Goal: Register for event/course

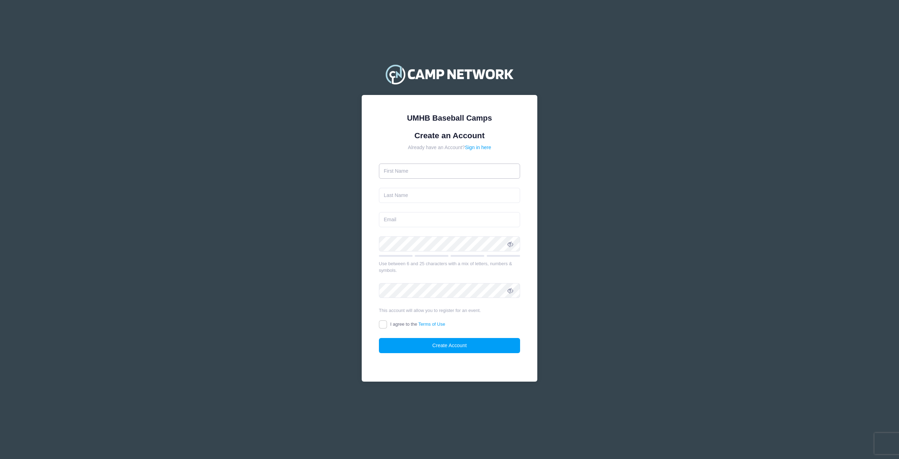
click at [445, 174] on input "text" at bounding box center [450, 170] width 142 height 15
type input "[PERSON_NAME]"
drag, startPoint x: 404, startPoint y: 219, endPoint x: 361, endPoint y: 218, distance: 42.5
click at [362, 218] on div "UMHB Baseball Camps Create an Account Already have an Account? Sign in here [PE…" at bounding box center [450, 238] width 176 height 286
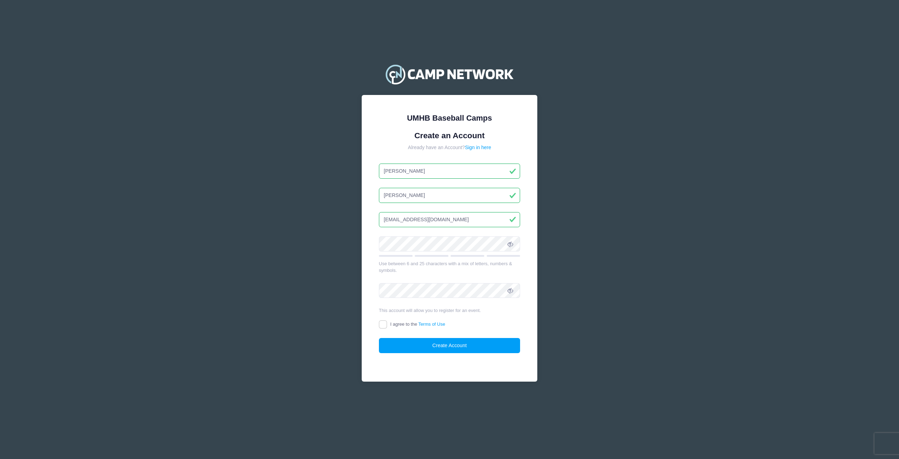
type input "[EMAIL_ADDRESS][DOMAIN_NAME]"
click at [366, 238] on div "UMHB Baseball Camps Create an Account Already have an Account? Sign in here [PE…" at bounding box center [450, 238] width 176 height 286
click at [513, 246] on icon at bounding box center [511, 244] width 6 height 6
click at [385, 321] on input "I agree to the Terms of Use" at bounding box center [383, 324] width 8 height 8
checkbox input "true"
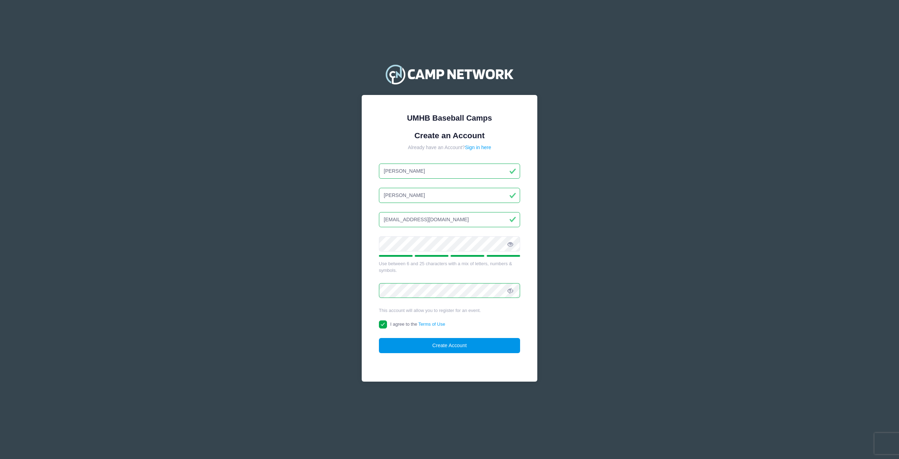
click at [430, 345] on button "Create Account" at bounding box center [450, 345] width 142 height 15
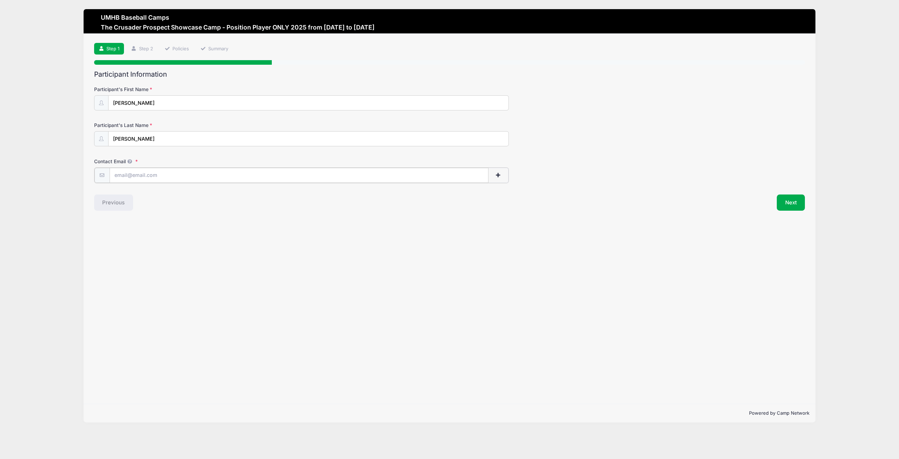
click at [157, 179] on input "Contact Email" at bounding box center [299, 175] width 379 height 15
type input "[EMAIL_ADDRESS][DOMAIN_NAME]"
click at [202, 212] on div "Step 1 /7 Step 1 Step 2 Policies Summary Participant Information Participant's …" at bounding box center [450, 219] width 732 height 370
click at [786, 203] on button "Next" at bounding box center [791, 202] width 28 height 16
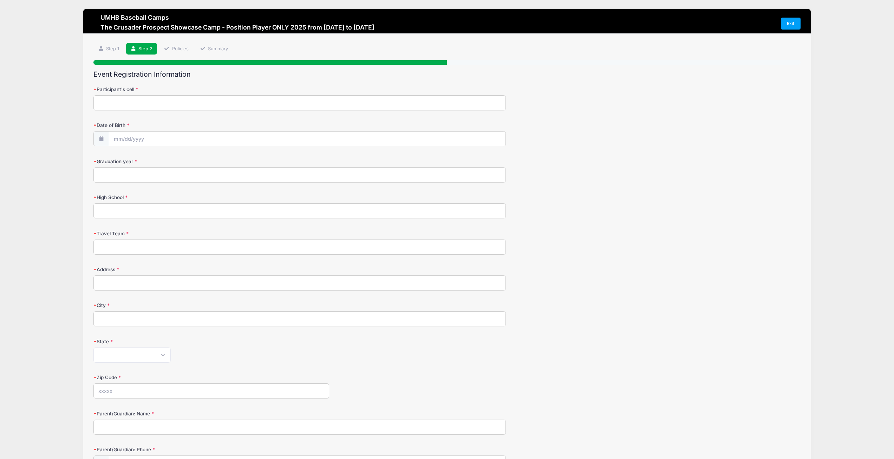
click at [176, 103] on input "Participant's cell" at bounding box center [299, 102] width 412 height 15
type input "2816455802"
click at [186, 139] on input "Date of Birth" at bounding box center [307, 138] width 397 height 15
click at [176, 158] on input "2025" at bounding box center [175, 157] width 23 height 11
click at [184, 159] on span at bounding box center [184, 159] width 5 height 5
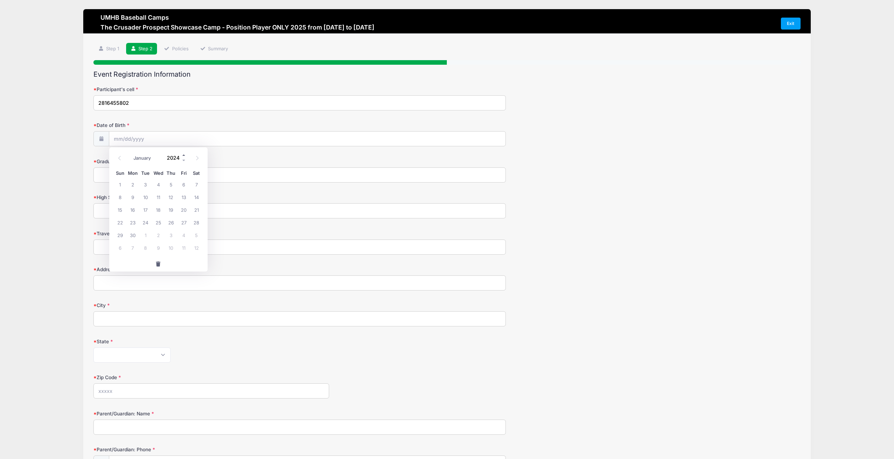
click at [184, 157] on span at bounding box center [184, 154] width 5 height 5
click at [177, 156] on input "2026" at bounding box center [175, 157] width 23 height 11
type input "2008"
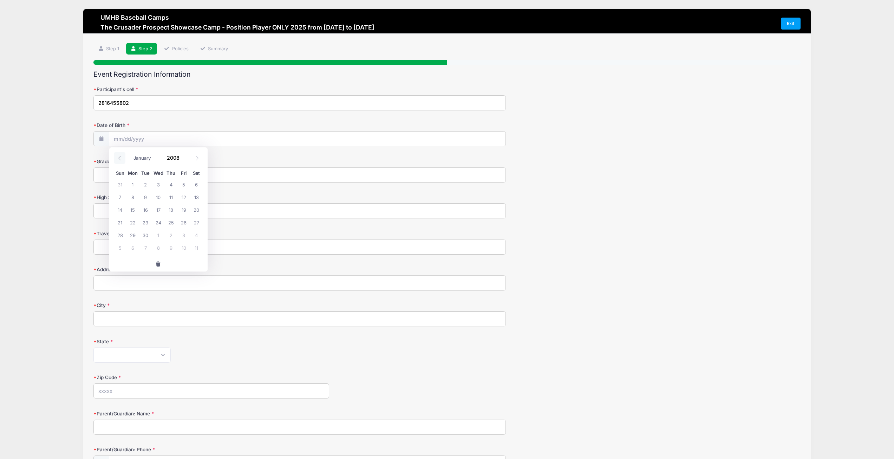
click at [118, 160] on span at bounding box center [120, 158] width 12 height 12
click at [118, 160] on icon at bounding box center [119, 158] width 5 height 5
select select "6"
click at [169, 222] on span "24" at bounding box center [171, 222] width 13 height 13
type input "07/24/2008"
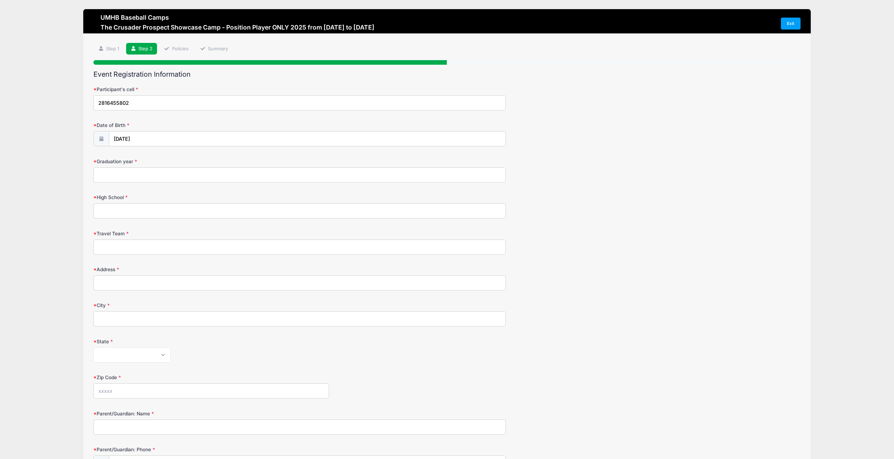
click at [158, 173] on input "Graduation year" at bounding box center [299, 174] width 412 height 15
type input "2026"
click at [166, 210] on input "High School" at bounding box center [299, 210] width 412 height 15
type input "Klein Cain High School"
type input "Scorpions Team Easton Black"
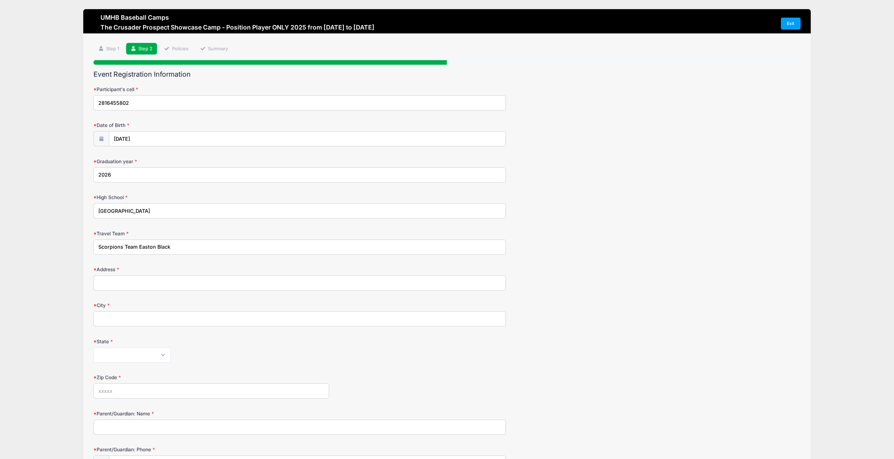
click at [187, 281] on input "Address" at bounding box center [299, 282] width 412 height 15
type input "19918 Rose Dawn Ln"
type input "SPRING"
select select "TX"
type input "77379"
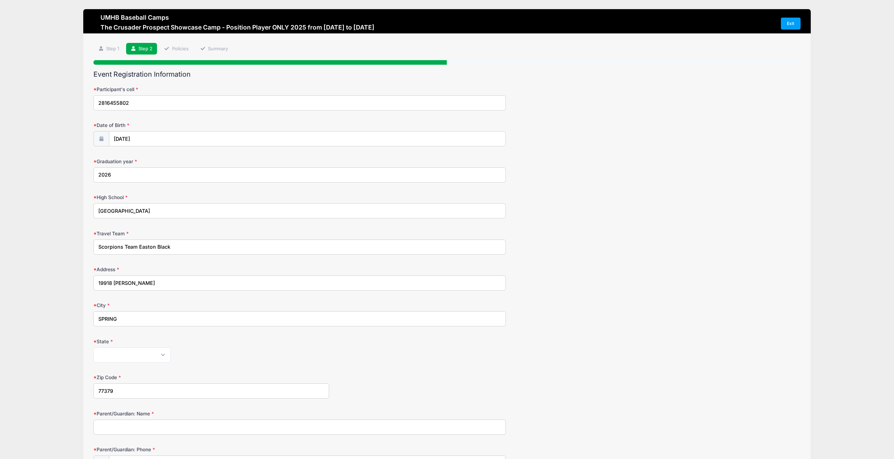
type input "Crissy Stanard"
type input "(832) 515-6042"
type input "Cstanard@gmail.com"
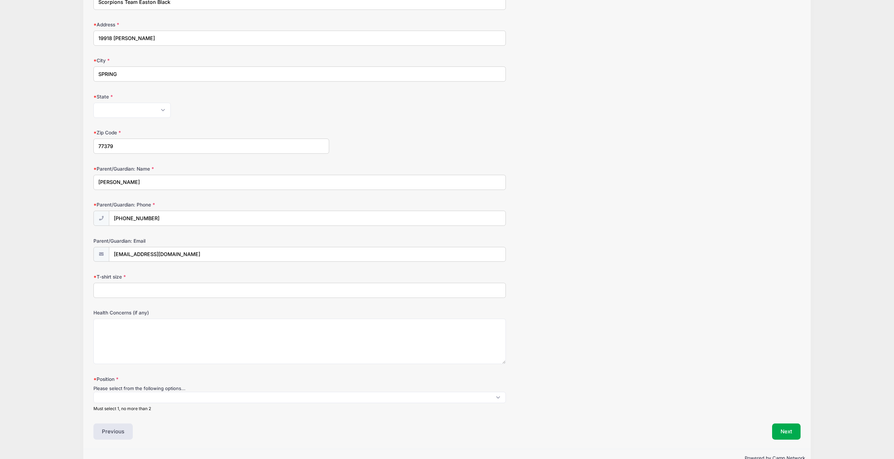
scroll to position [246, 0]
click at [194, 287] on input "T-shirt size" at bounding box center [299, 288] width 412 height 15
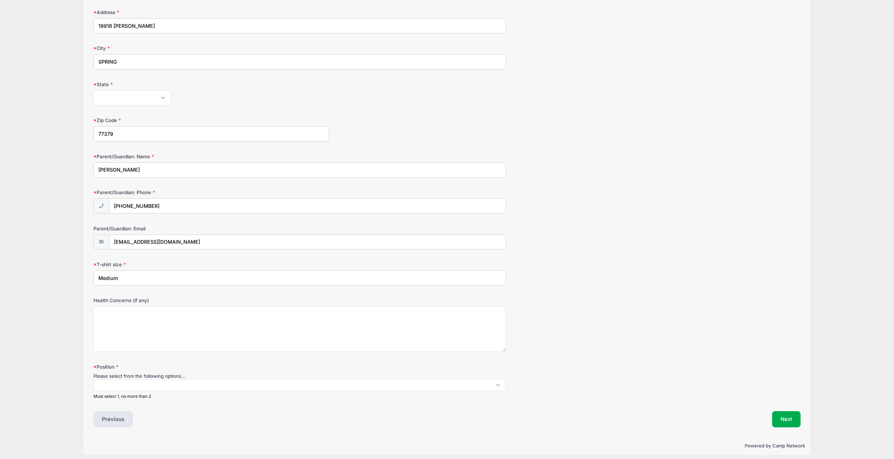
scroll to position [262, 0]
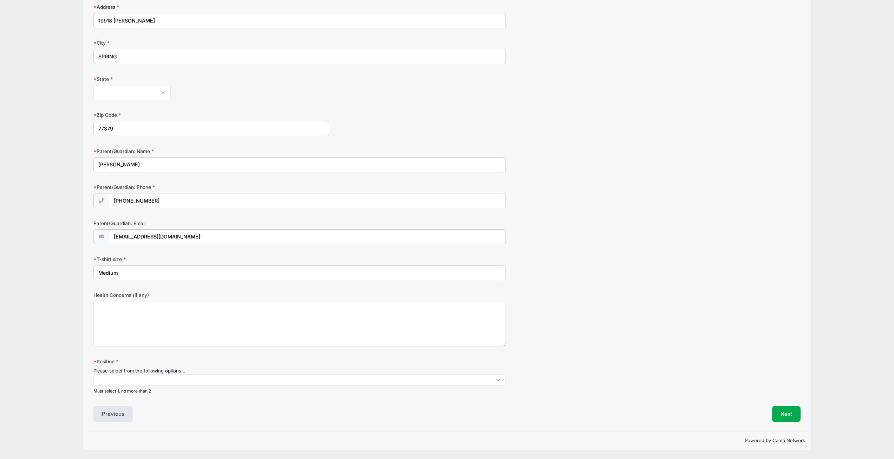
type input "Medium"
click at [500, 377] on span at bounding box center [299, 379] width 412 height 11
select select "MIF"
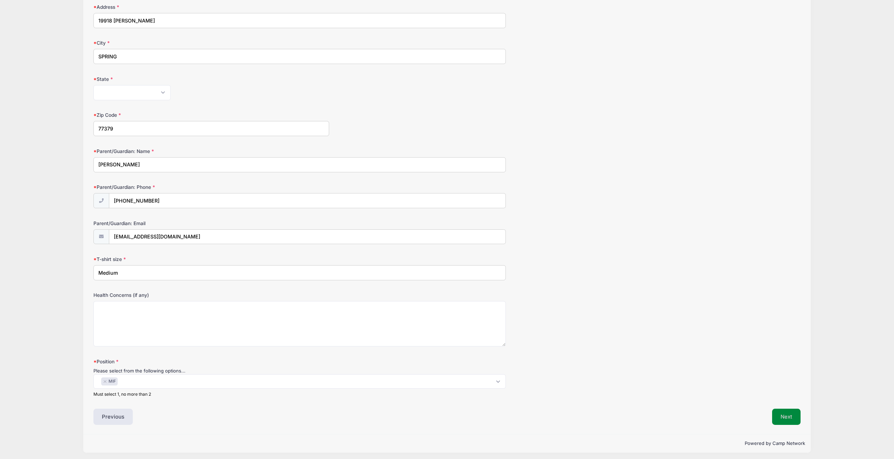
click at [791, 418] on button "Next" at bounding box center [786, 416] width 28 height 16
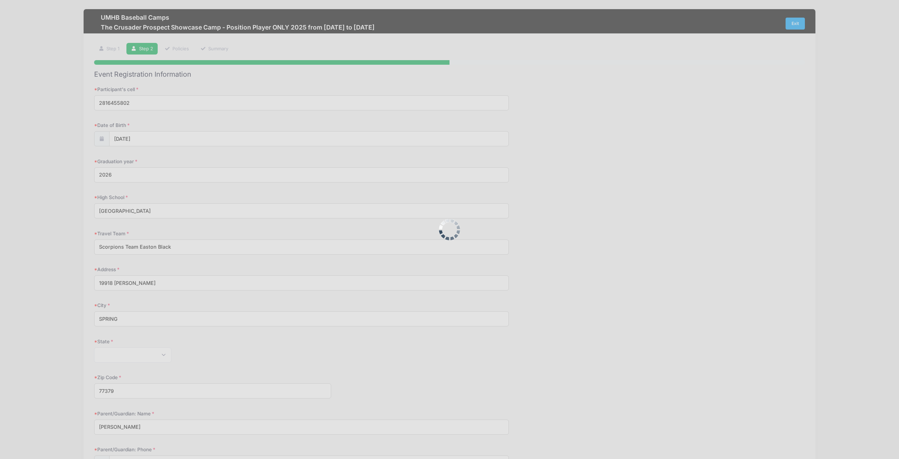
scroll to position [0, 0]
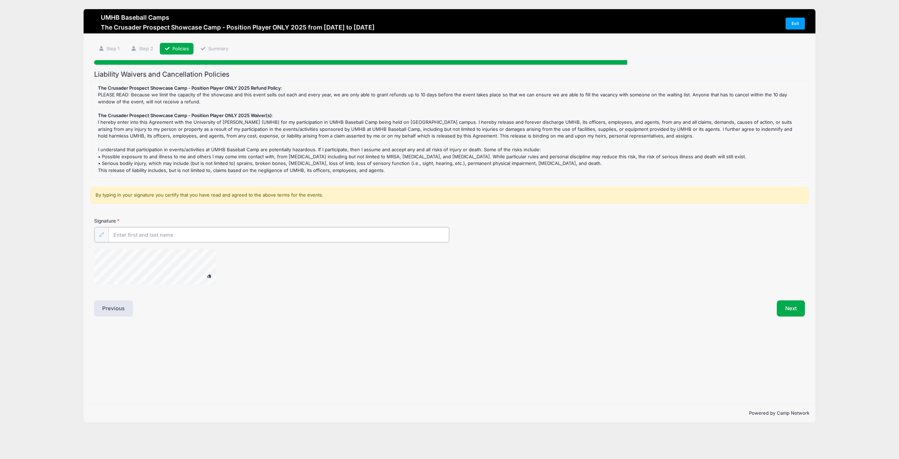
click at [177, 235] on input "Signature" at bounding box center [279, 234] width 341 height 15
type input "Jacob Stanard"
click at [788, 307] on button "Next" at bounding box center [791, 307] width 28 height 16
click at [787, 306] on button "Next" at bounding box center [791, 307] width 28 height 16
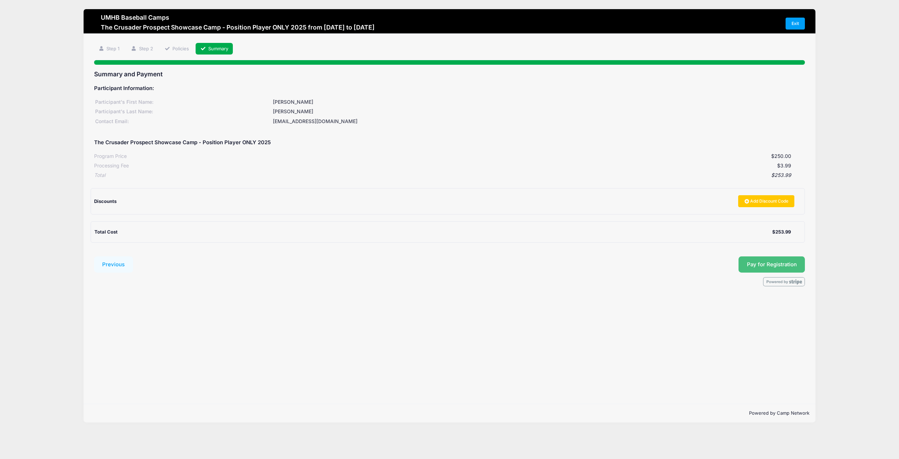
click at [756, 265] on button "Pay for Registration" at bounding box center [772, 264] width 67 height 16
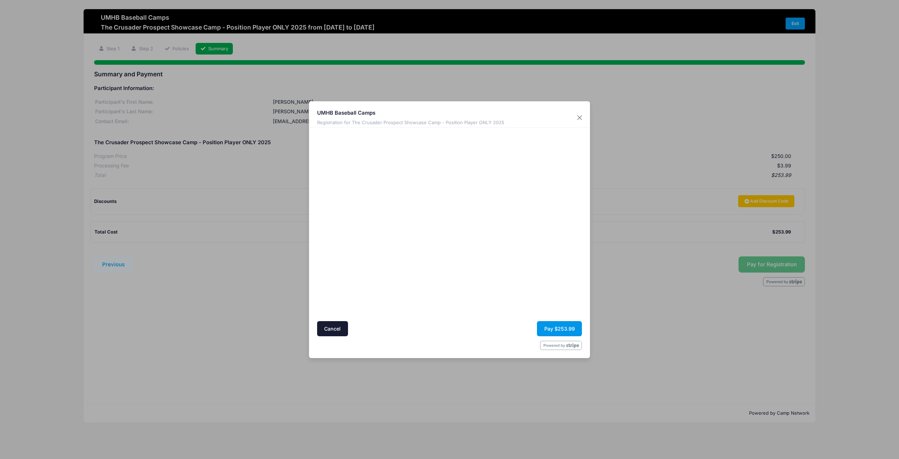
click at [559, 328] on button "Pay $253.99" at bounding box center [559, 328] width 45 height 15
